Goal: Find specific page/section: Find specific page/section

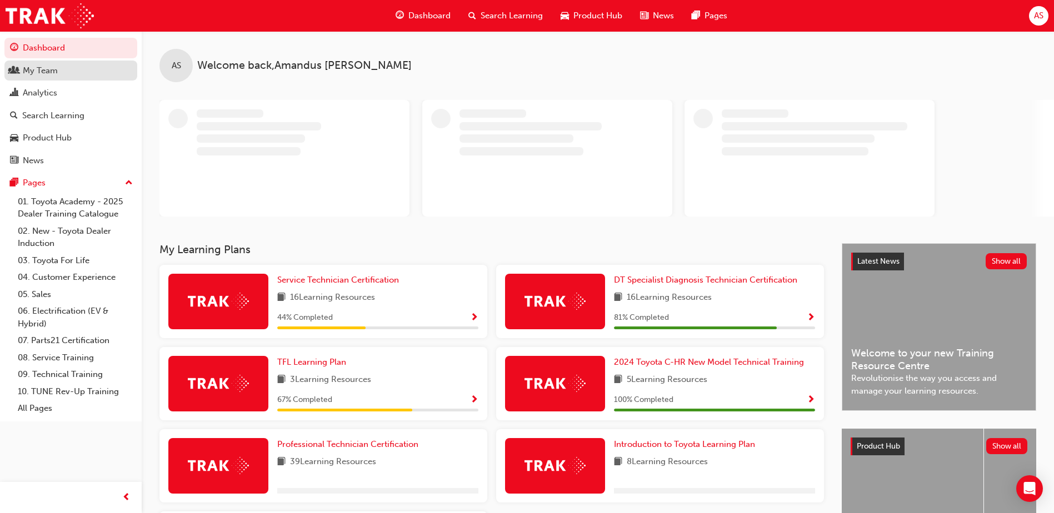
click at [40, 72] on div "My Team" at bounding box center [40, 70] width 35 height 13
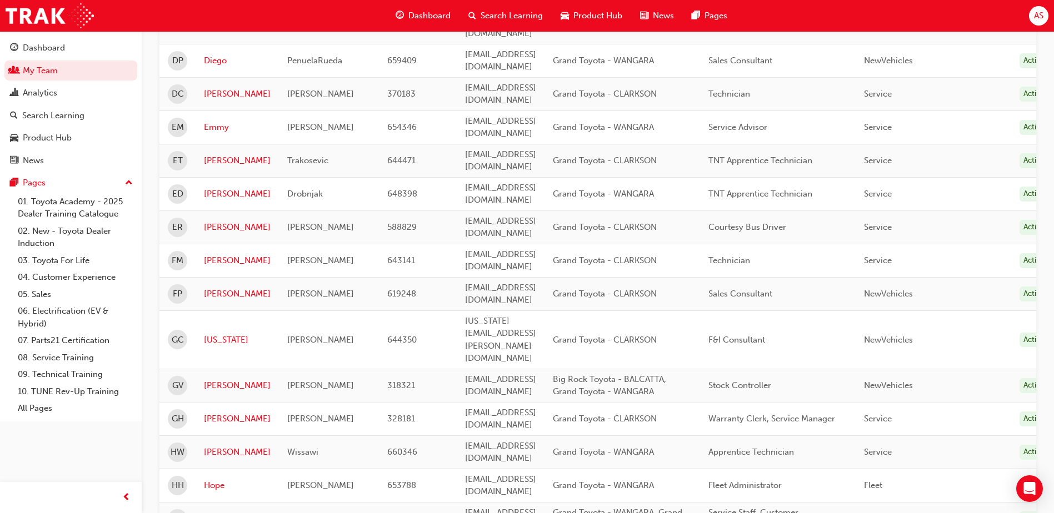
scroll to position [1339, 0]
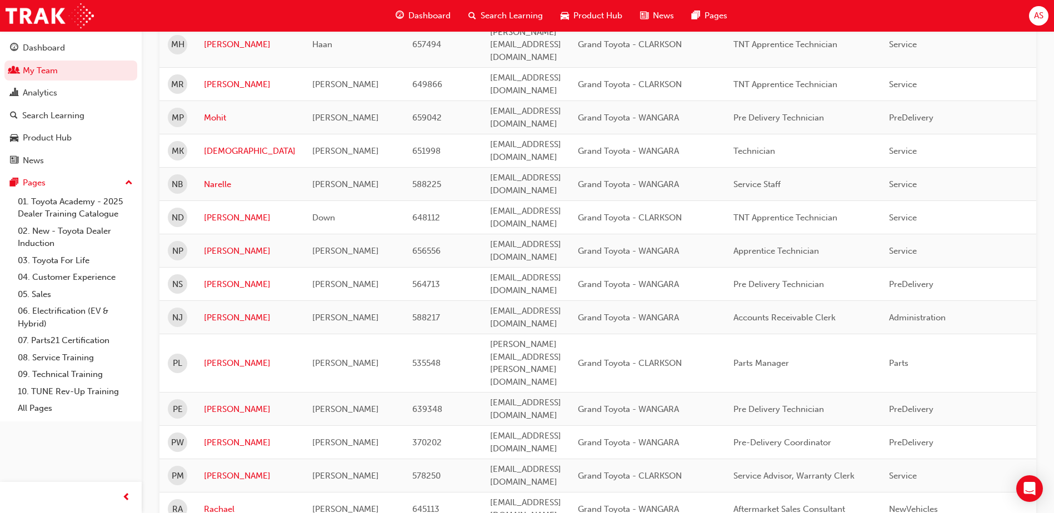
scroll to position [927, 0]
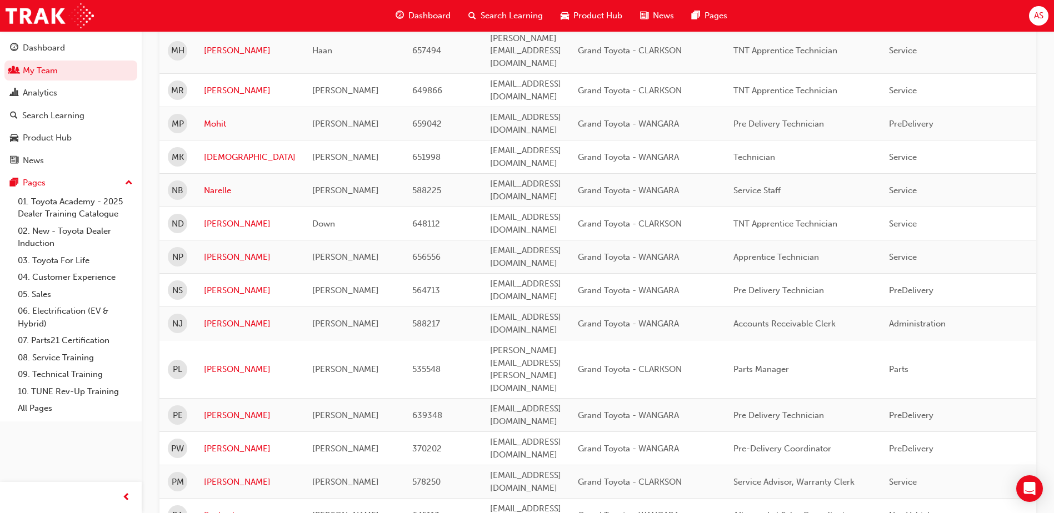
click at [215, 510] on link "Rachael" at bounding box center [250, 516] width 92 height 13
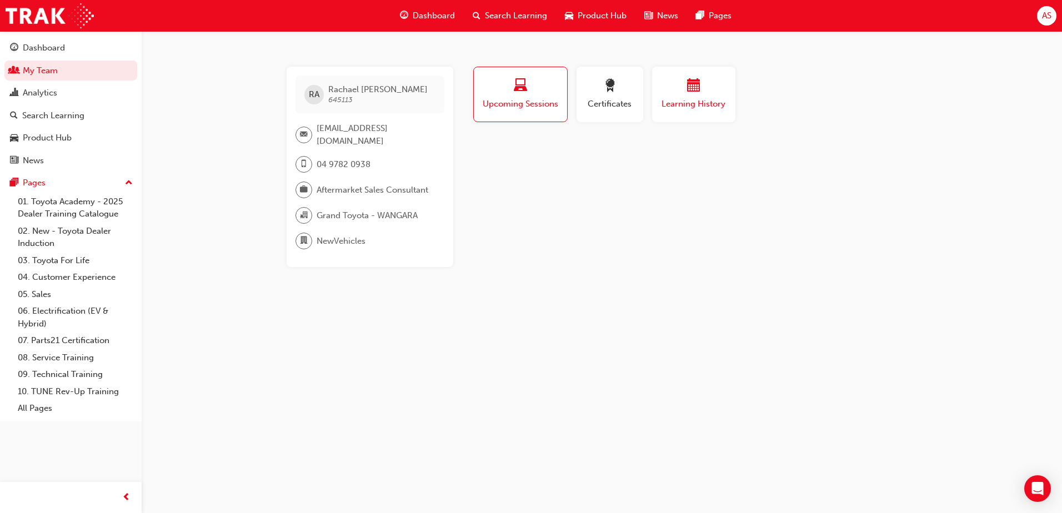
click at [685, 104] on span "Learning History" at bounding box center [694, 104] width 67 height 13
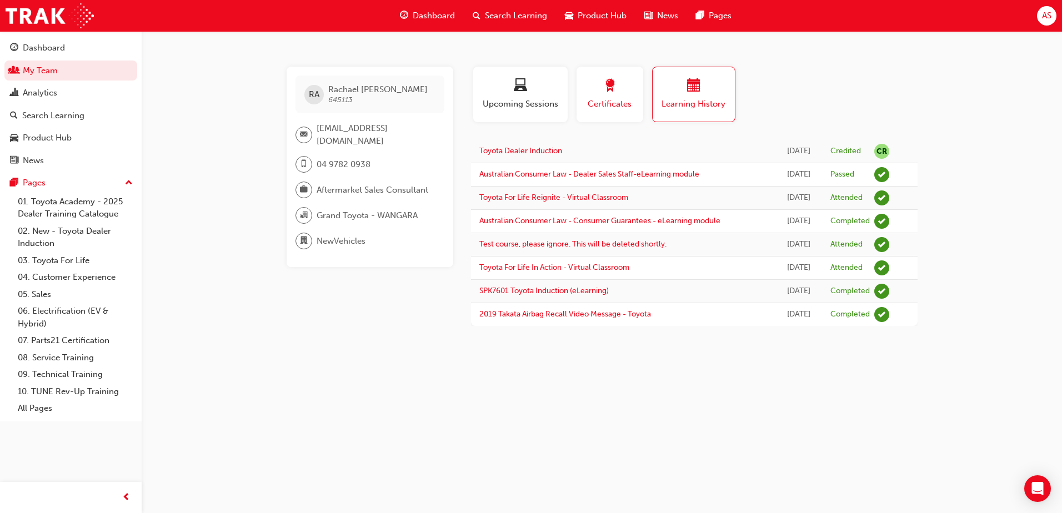
click at [608, 104] on span "Certificates" at bounding box center [610, 104] width 50 height 13
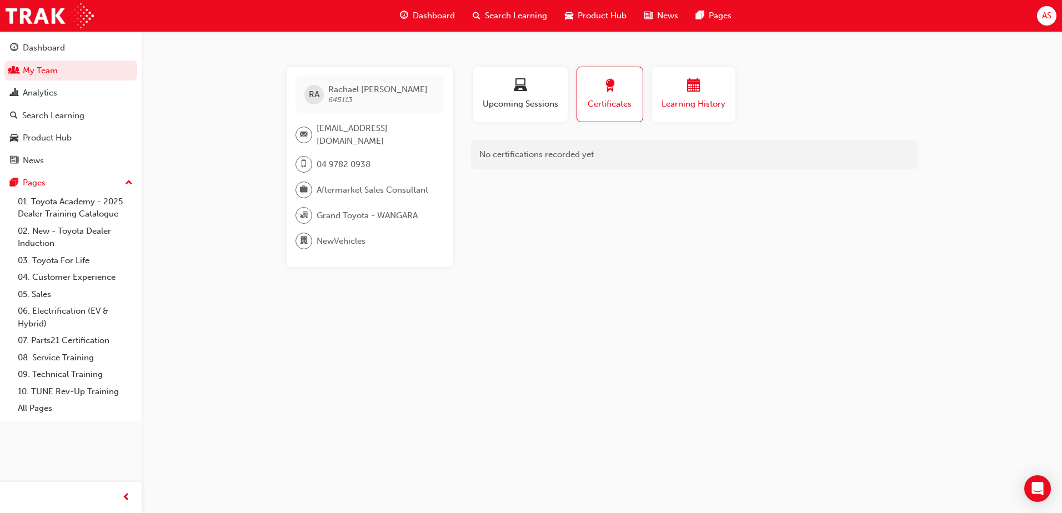
click at [690, 107] on span "Learning History" at bounding box center [694, 104] width 67 height 13
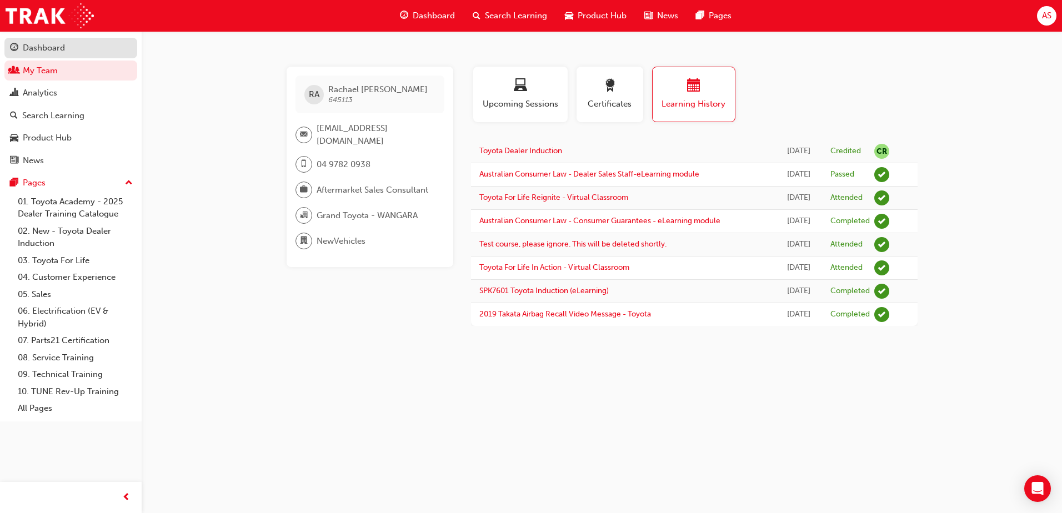
click at [54, 48] on div "Dashboard" at bounding box center [44, 48] width 42 height 13
